Goal: Transaction & Acquisition: Purchase product/service

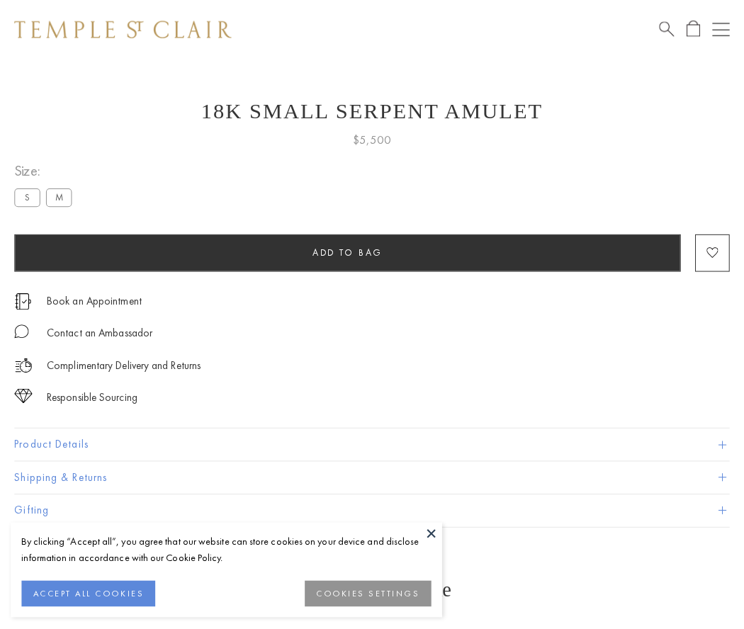
scroll to position [57, 0]
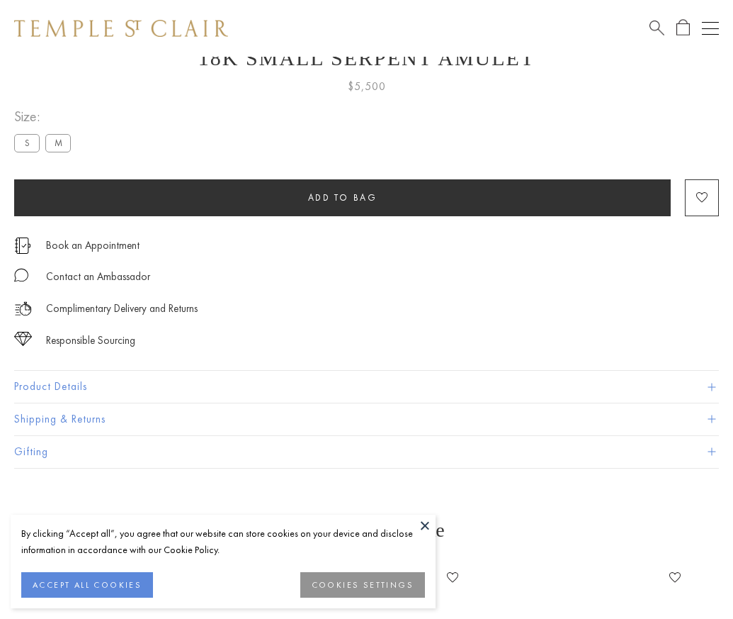
click at [342, 197] on span "Add to bag" at bounding box center [342, 197] width 69 height 12
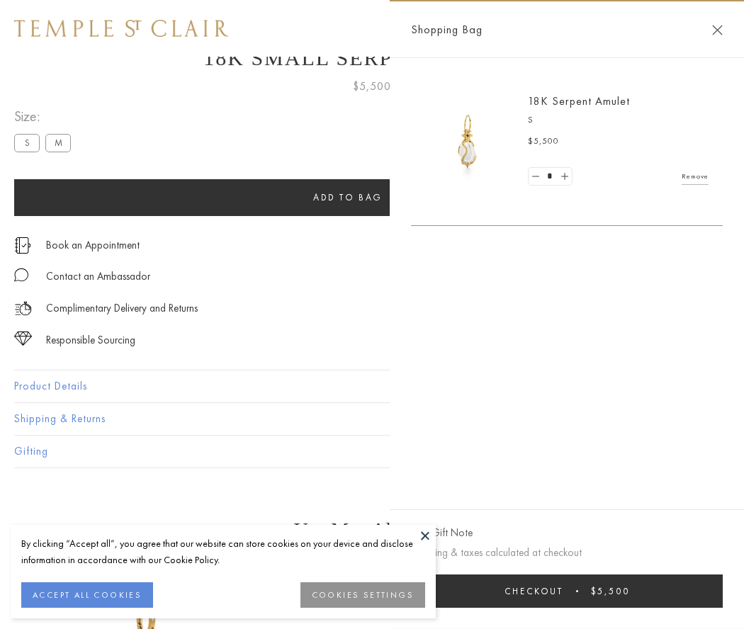
click at [567, 591] on button "Checkout $5,500" at bounding box center [567, 591] width 312 height 33
